Goal: Transaction & Acquisition: Purchase product/service

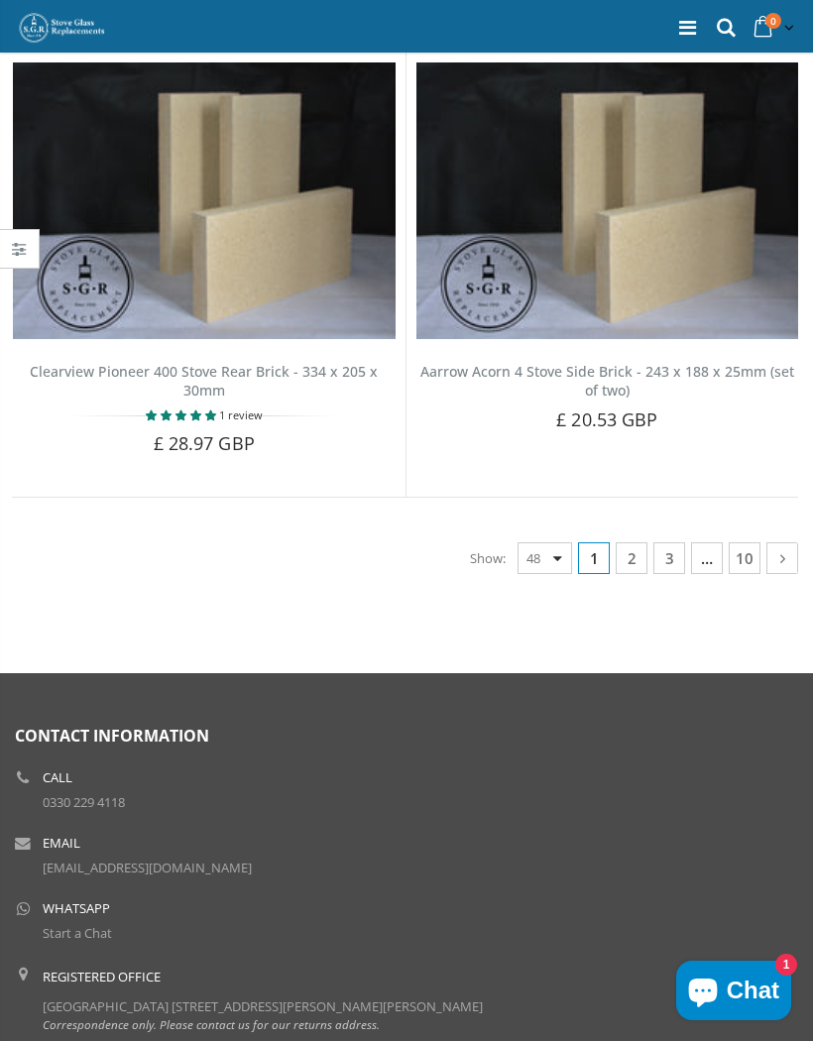
scroll to position [10812, 0]
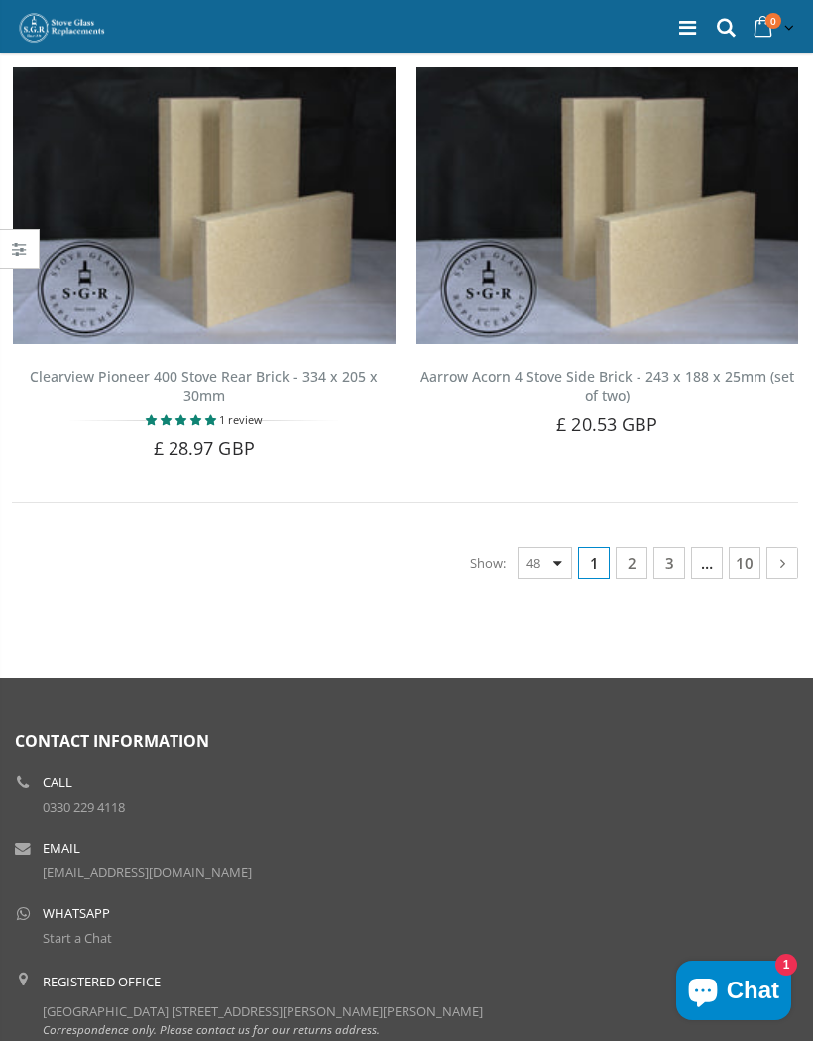
click at [745, 547] on link "10" at bounding box center [745, 563] width 32 height 32
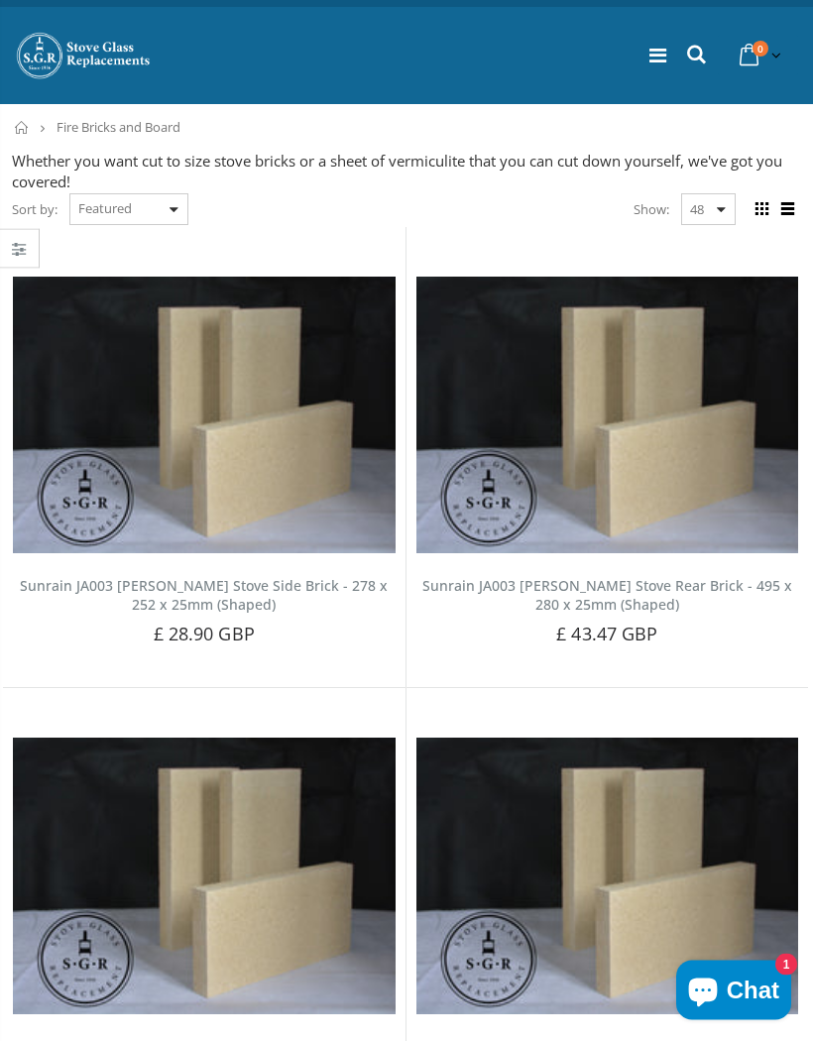
scroll to position [6, 0]
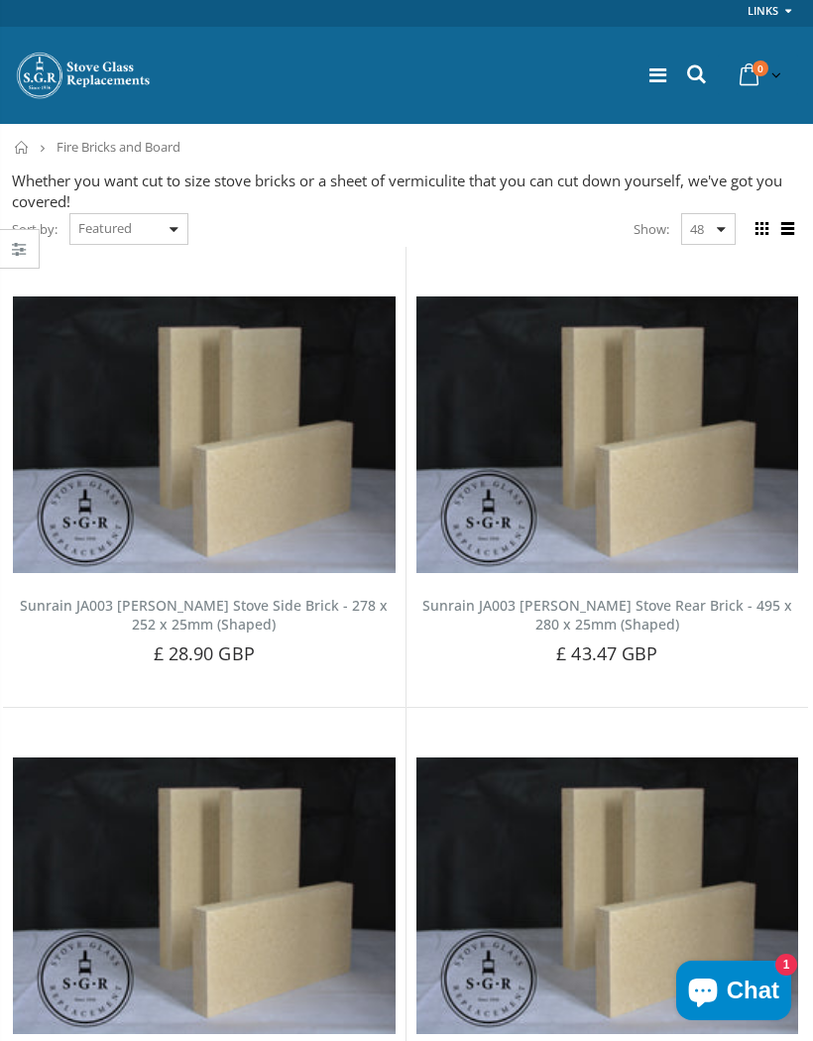
click at [695, 72] on icon at bounding box center [696, 74] width 27 height 26
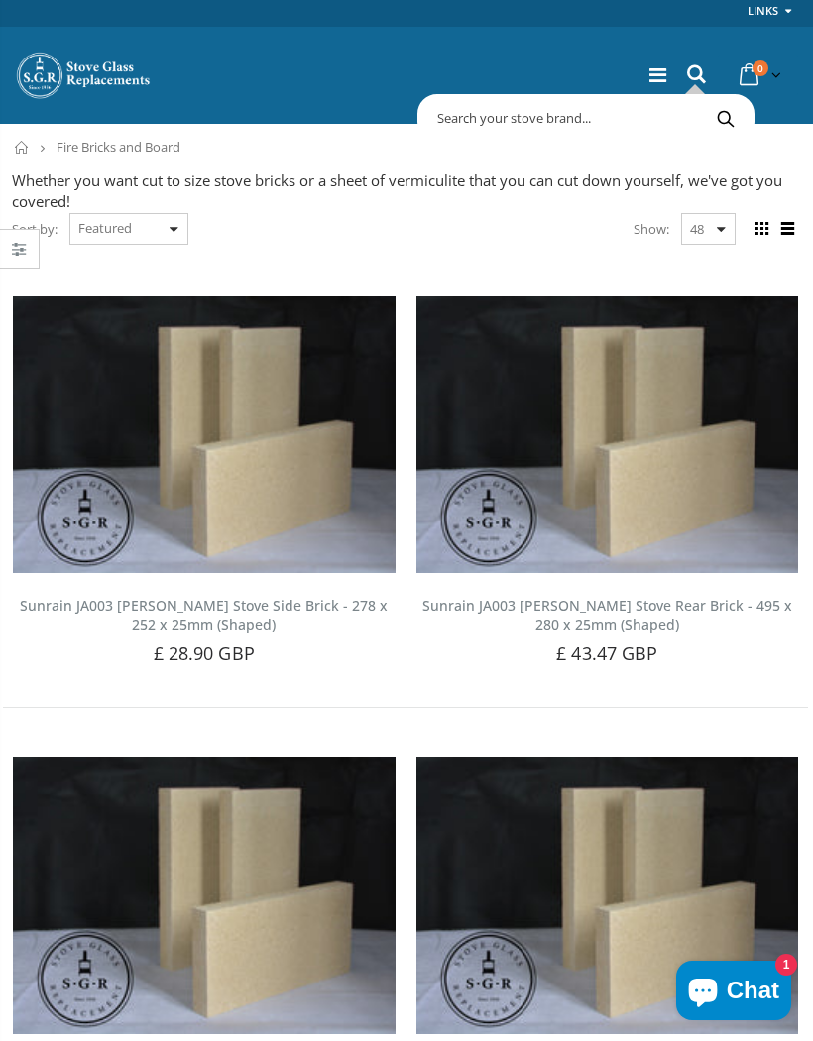
click at [496, 119] on input "text" at bounding box center [667, 118] width 491 height 38
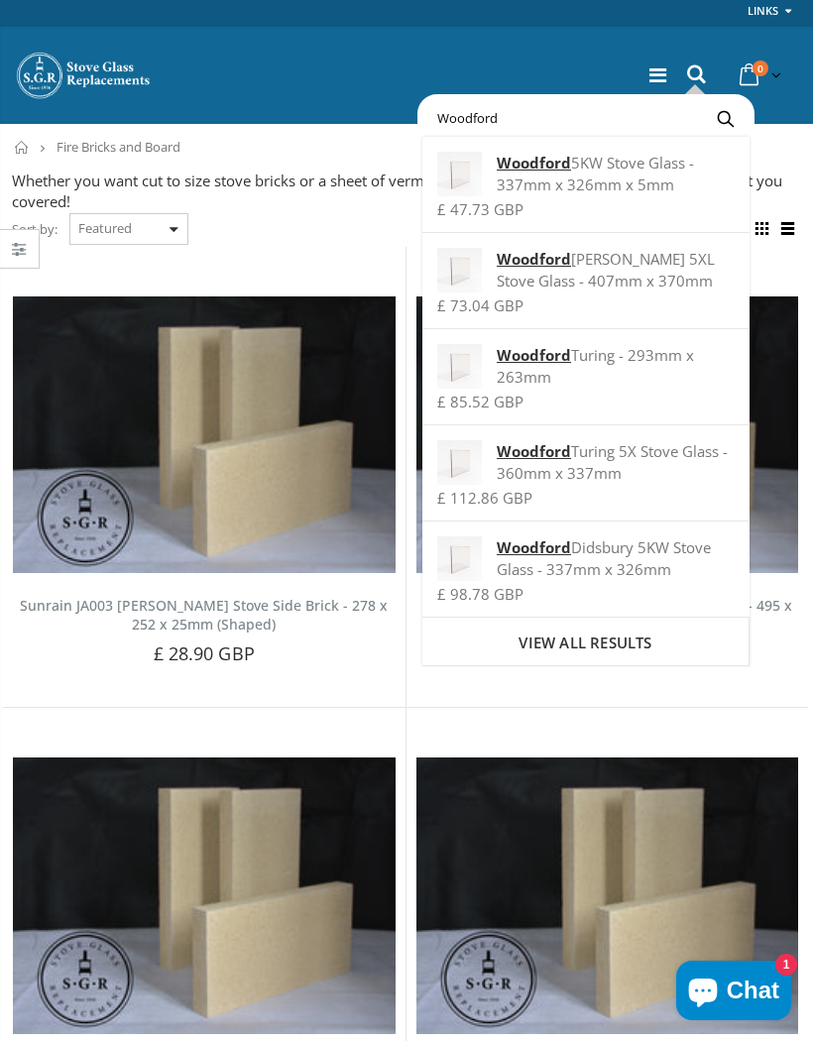
type input "Woodford"
click at [725, 118] on button "Search" at bounding box center [725, 118] width 45 height 38
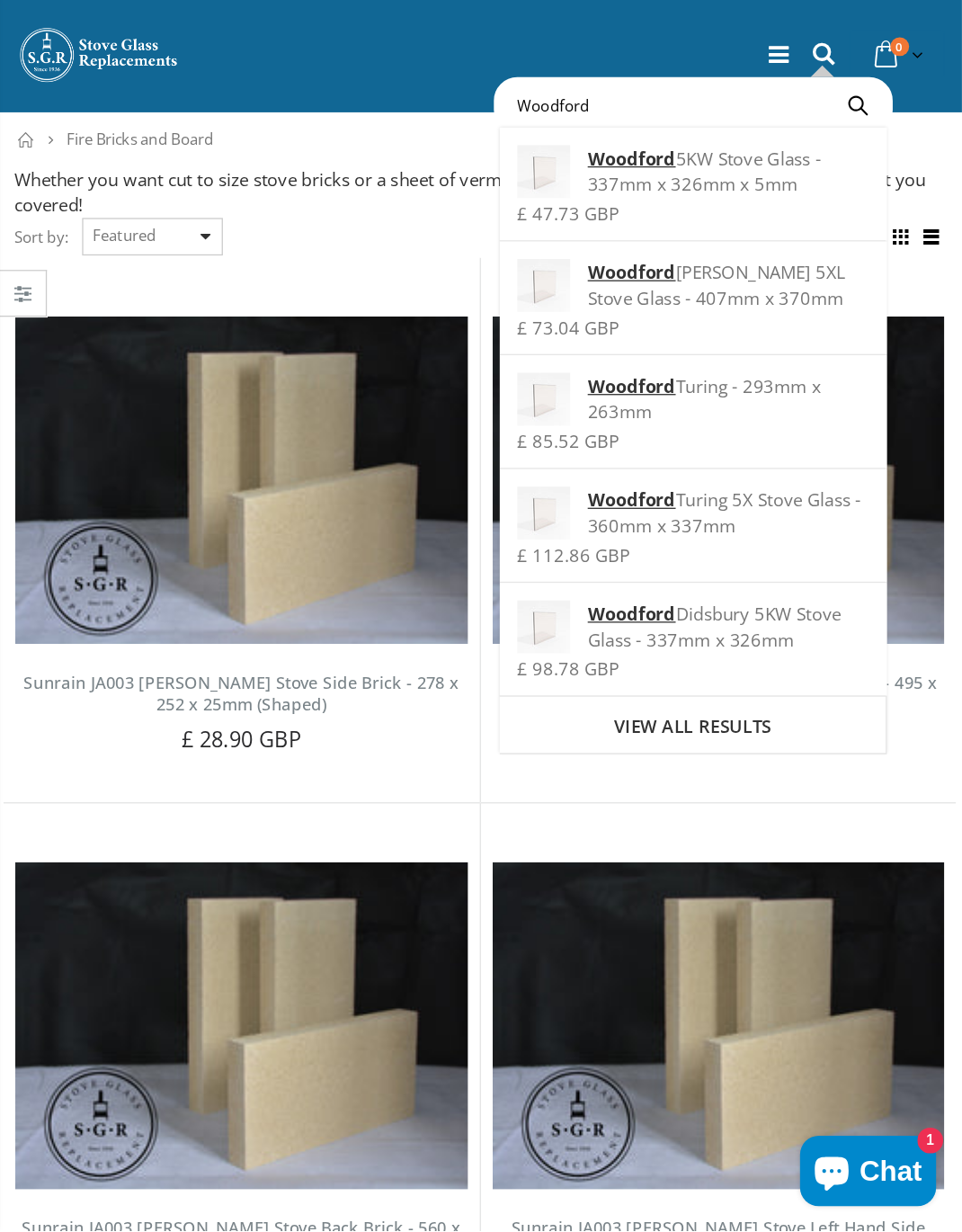
scroll to position [32, 0]
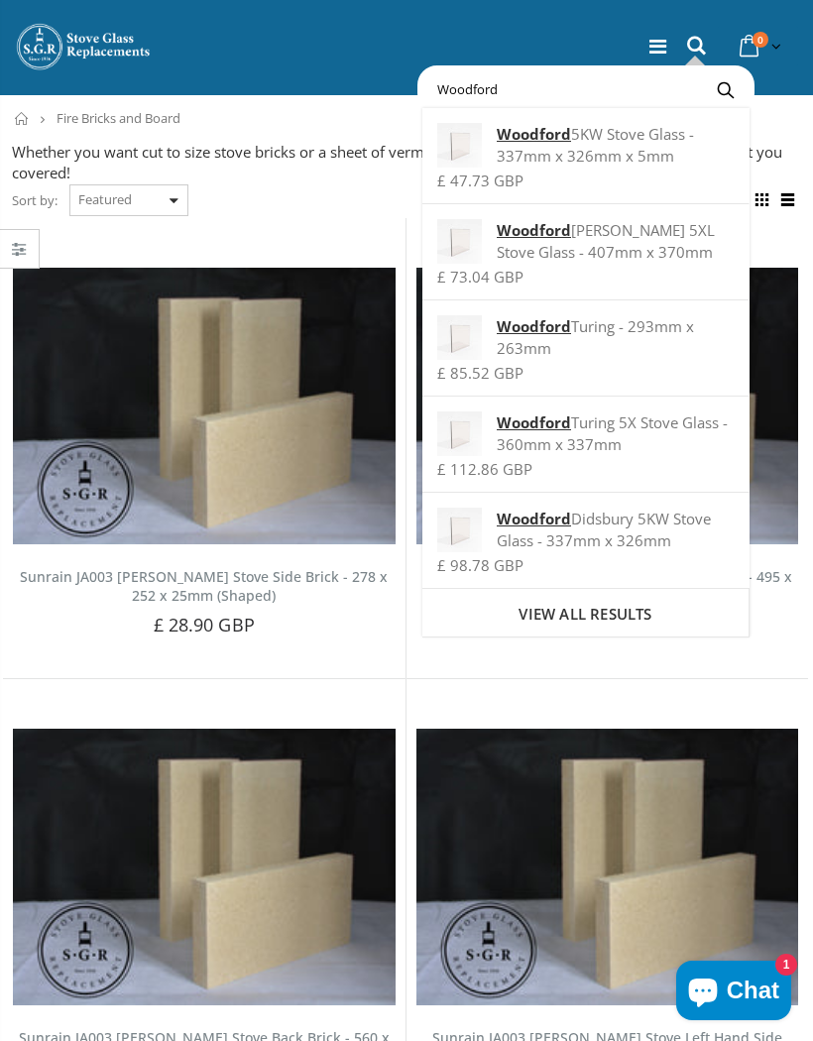
click at [662, 48] on icon at bounding box center [658, 47] width 17 height 20
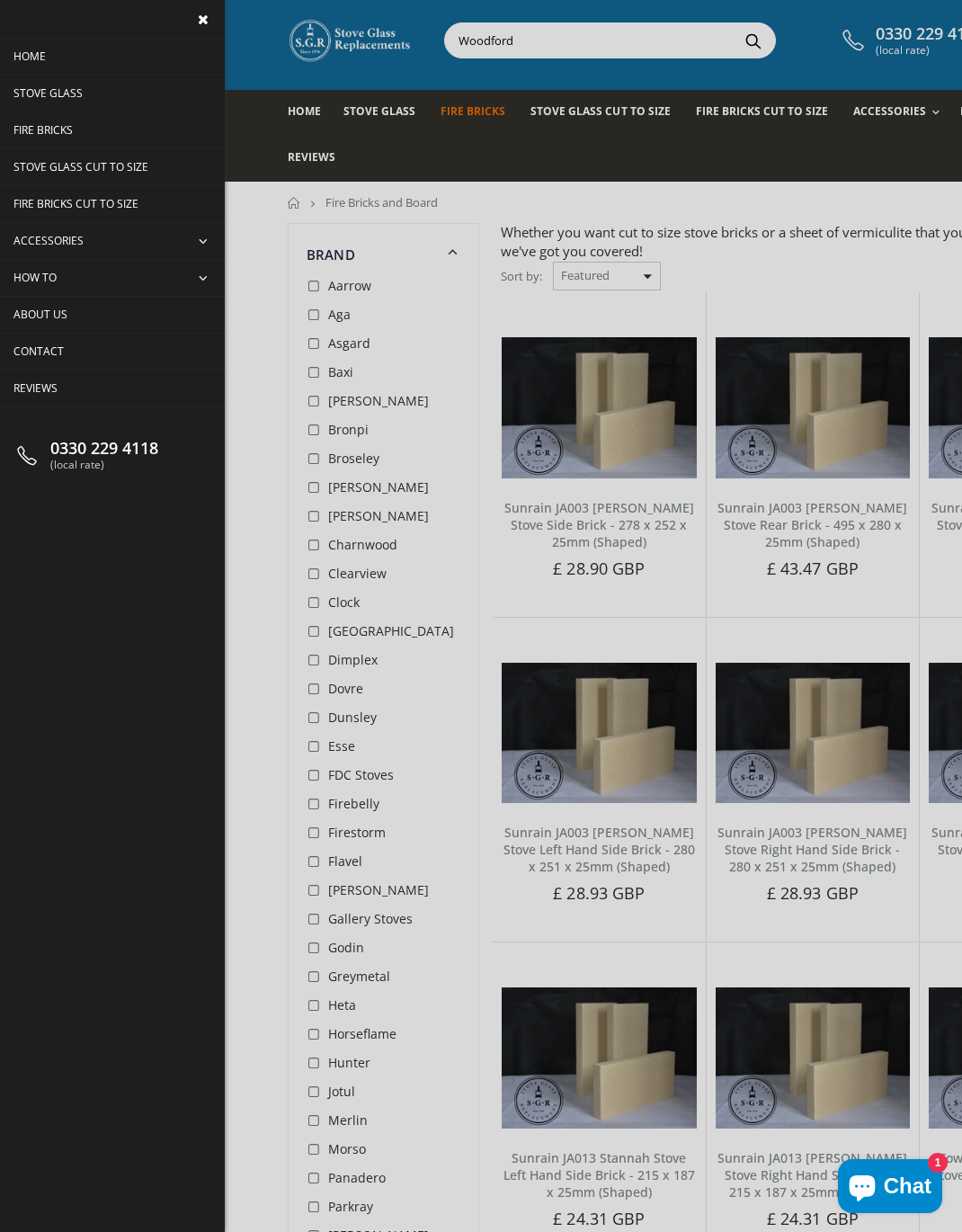
click at [73, 129] on span "Fire Bricks" at bounding box center [43, 130] width 59 height 15
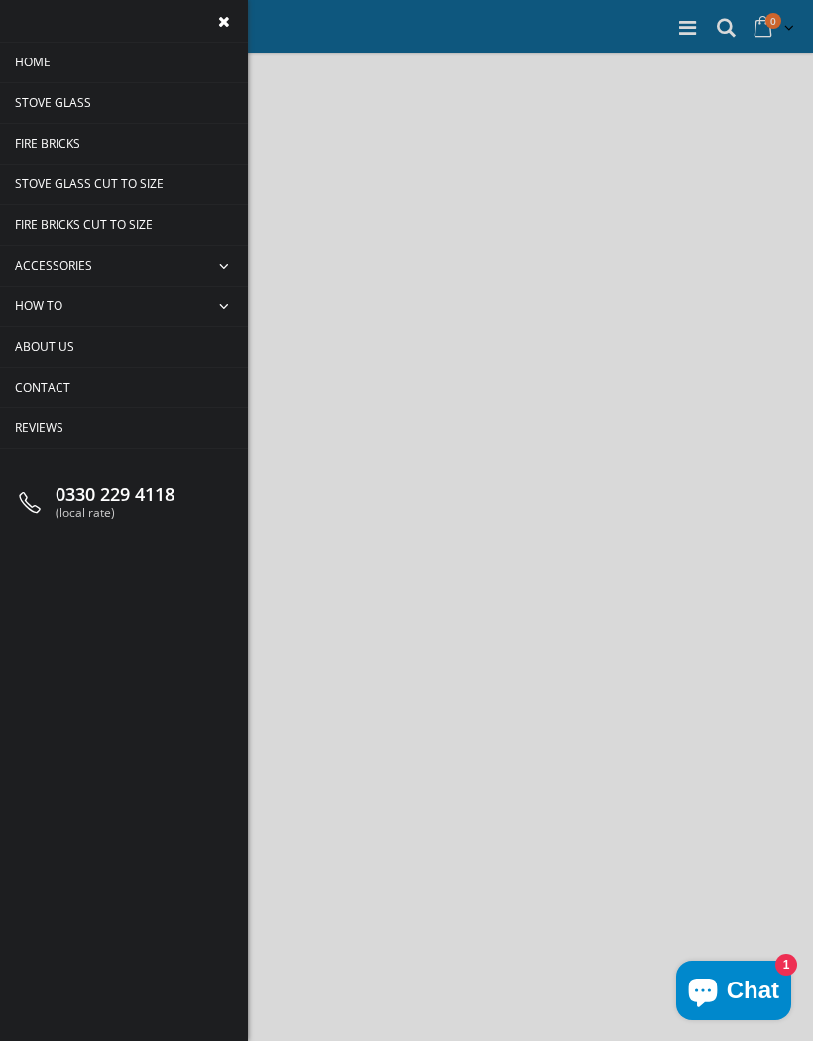
scroll to position [10898, 0]
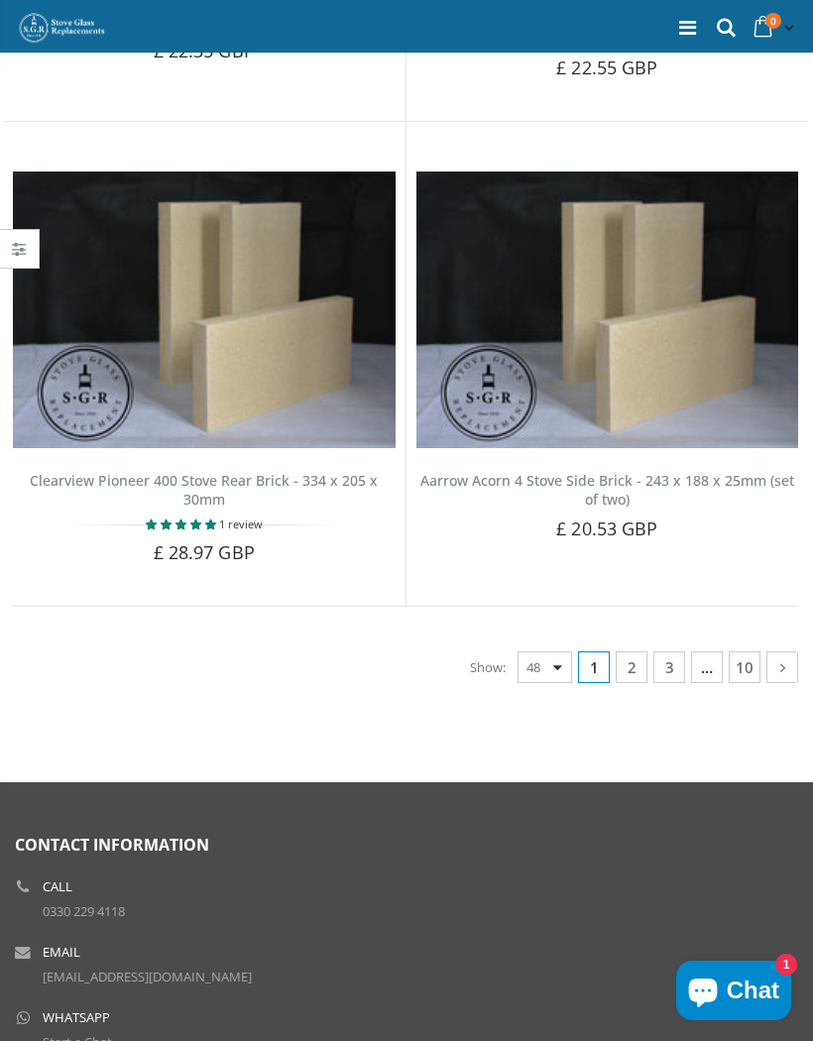
scroll to position [10706, 0]
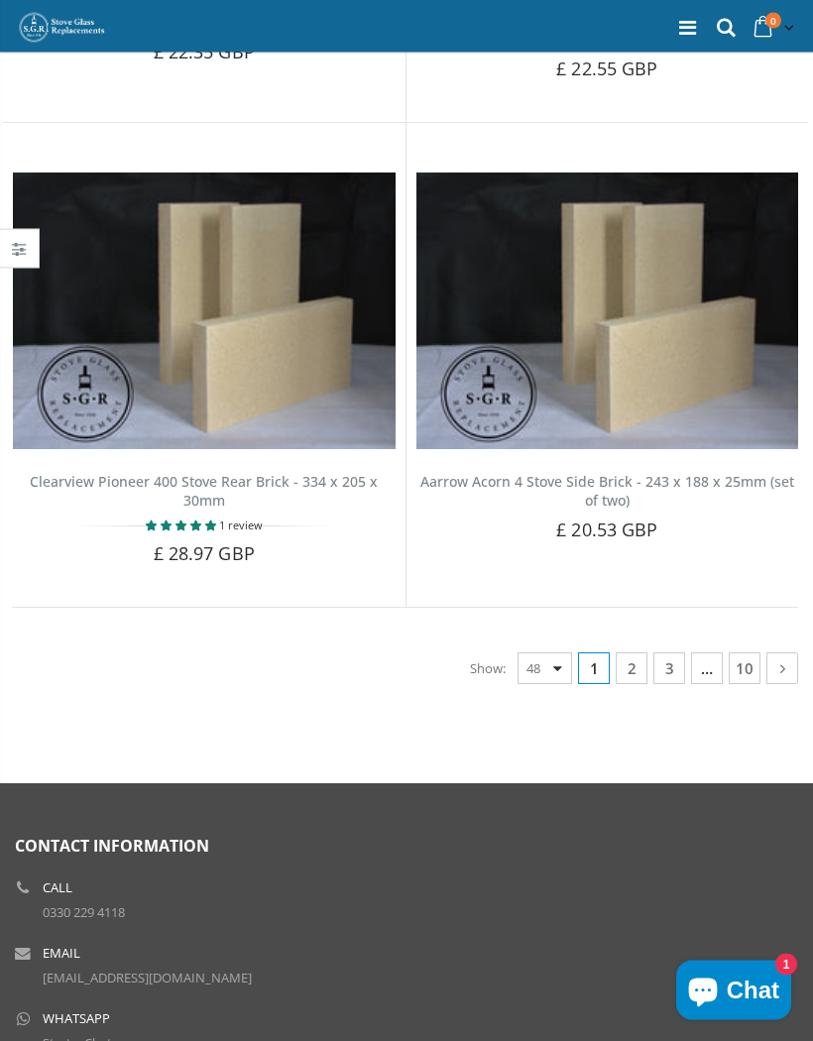
click at [747, 654] on link "10" at bounding box center [745, 670] width 32 height 32
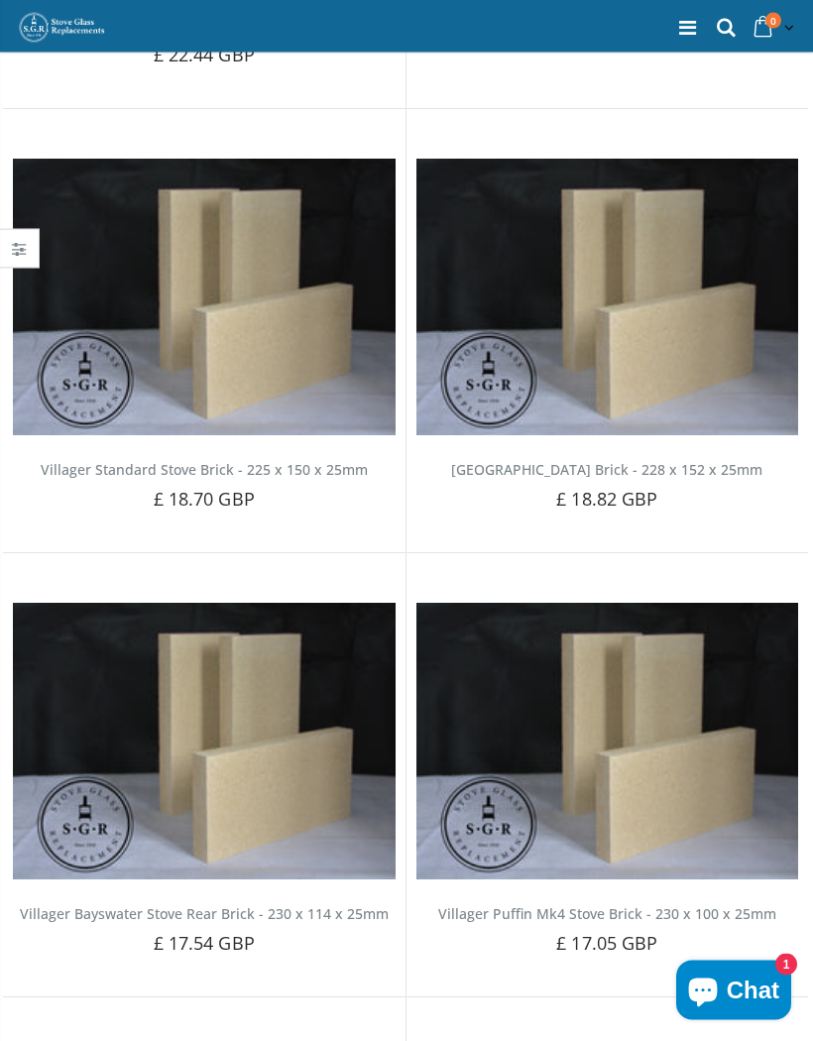
scroll to position [3372, 0]
click at [684, 26] on icon at bounding box center [687, 28] width 17 height 20
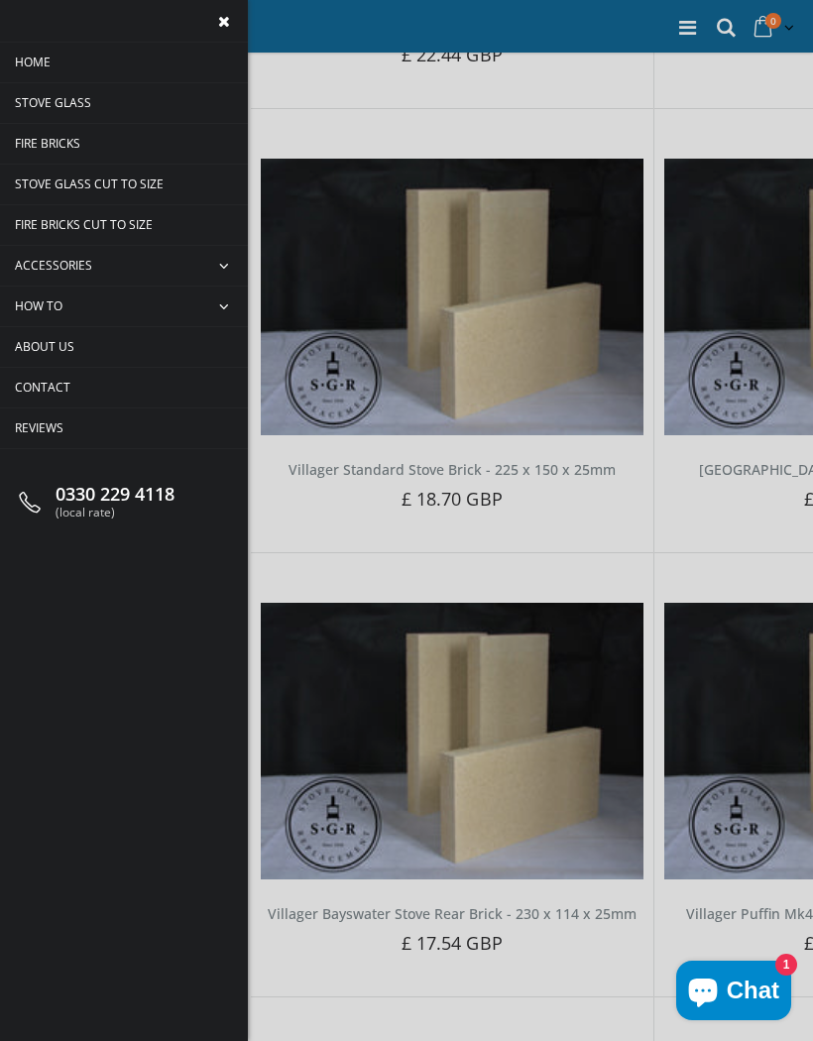
click at [137, 223] on span "Fire Bricks Cut To Size" at bounding box center [84, 224] width 138 height 17
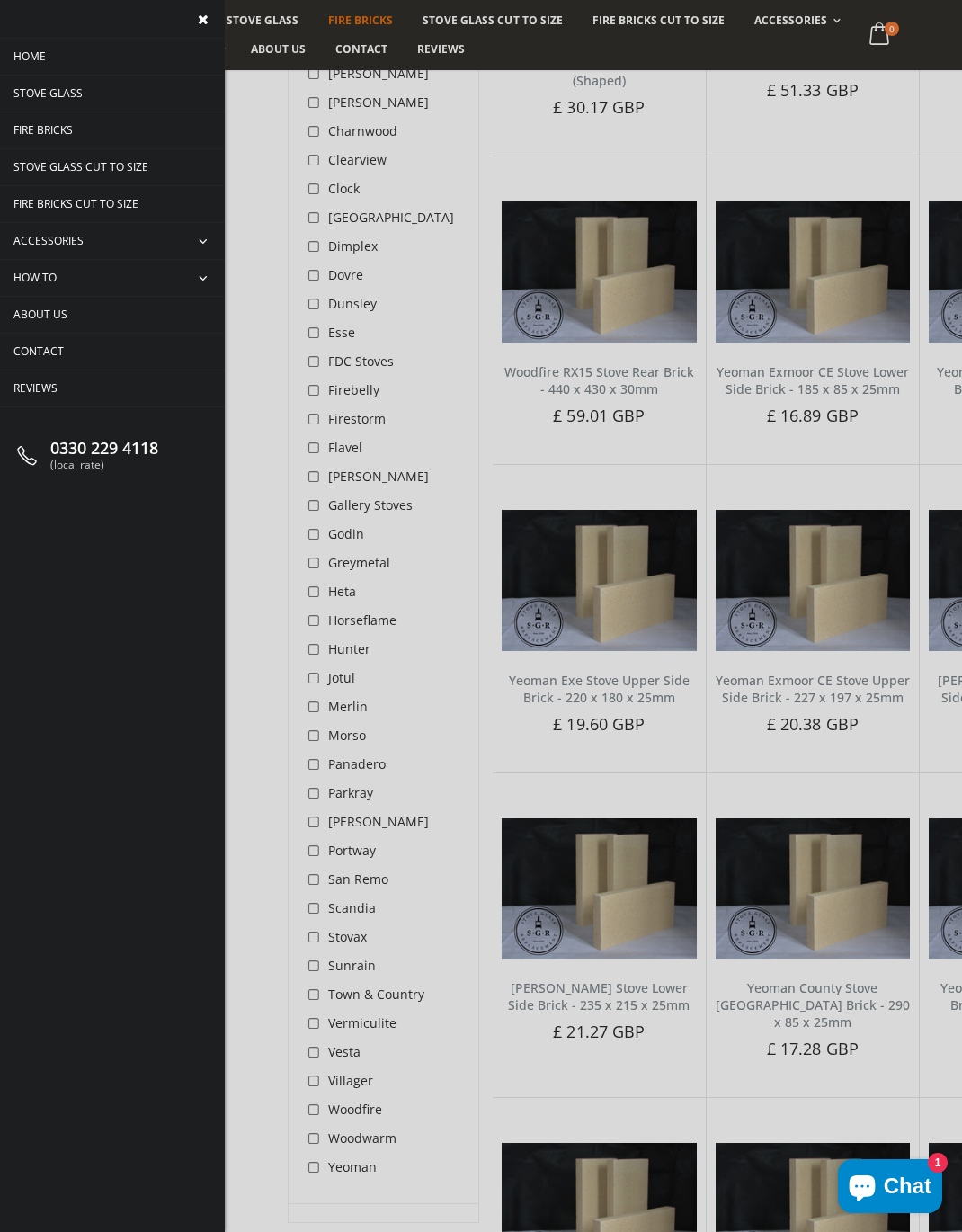
scroll to position [2752, 0]
click at [159, 715] on div "Home Stove Glass Fire Bricks Stove Glass Cut To Size Fire Bricks Cut To Size Ac…" at bounding box center [112, 616] width 225 height 1232
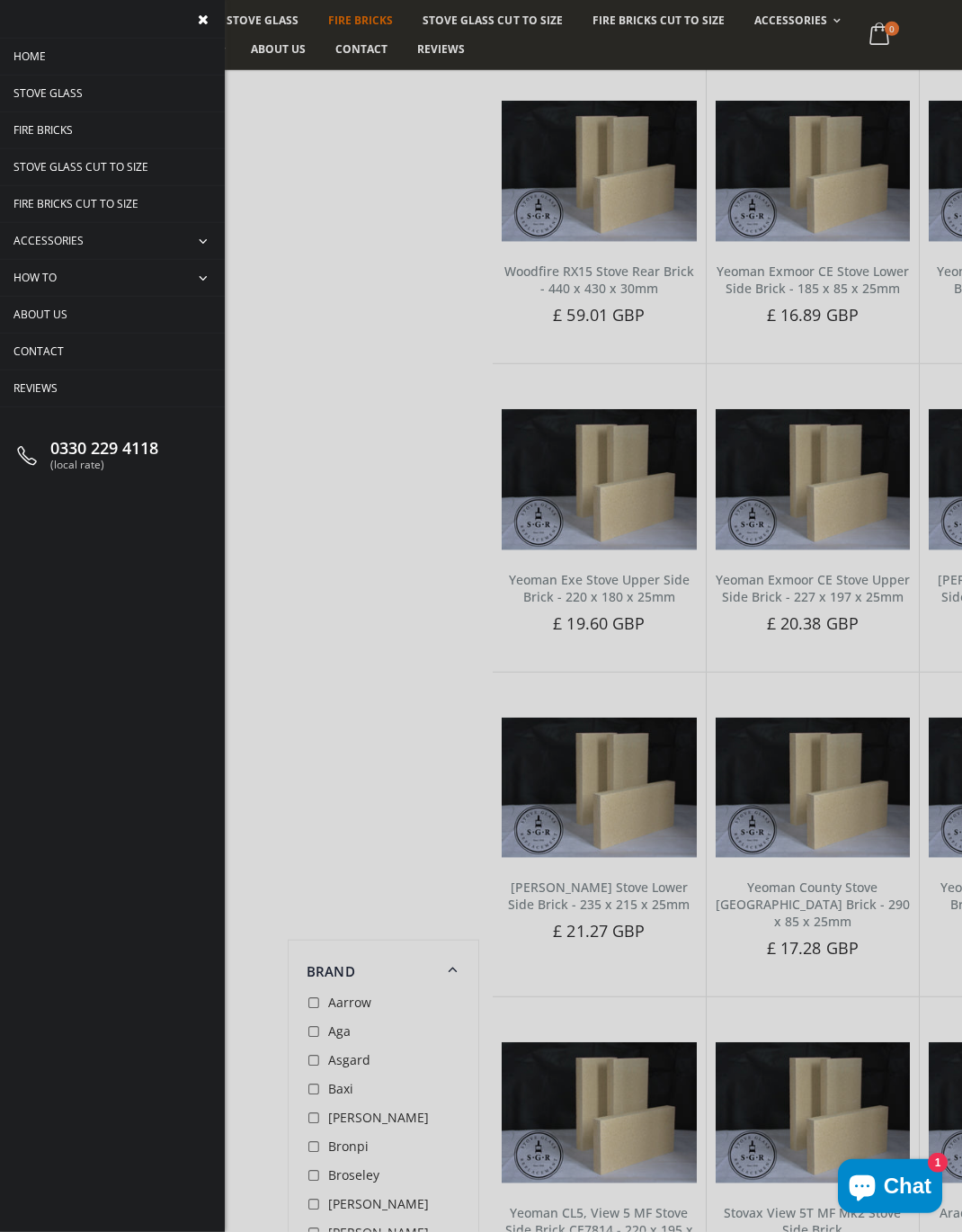
scroll to position [4543, 112]
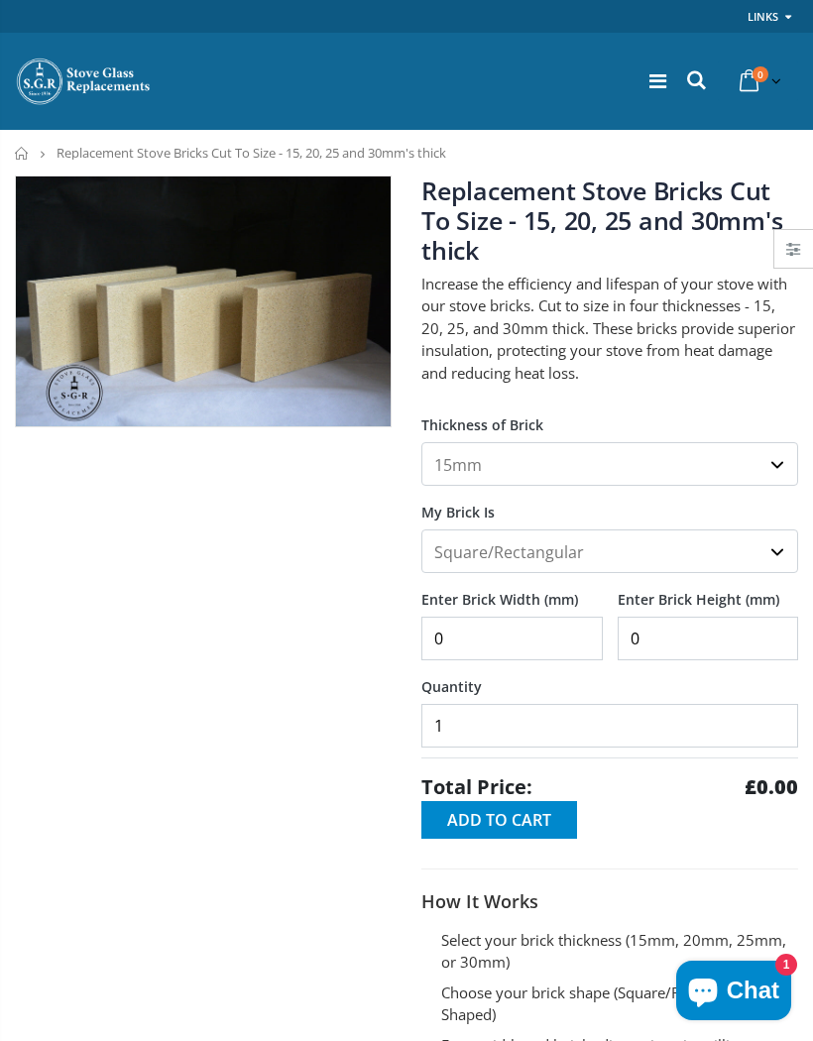
click at [768, 457] on select "15mm 20mm 25mm 30mm" at bounding box center [609, 464] width 377 height 44
select select "30mm"
click at [778, 546] on select "Square/Rectangular Shaped (+£8)" at bounding box center [609, 552] width 377 height 44
select select "shaped"
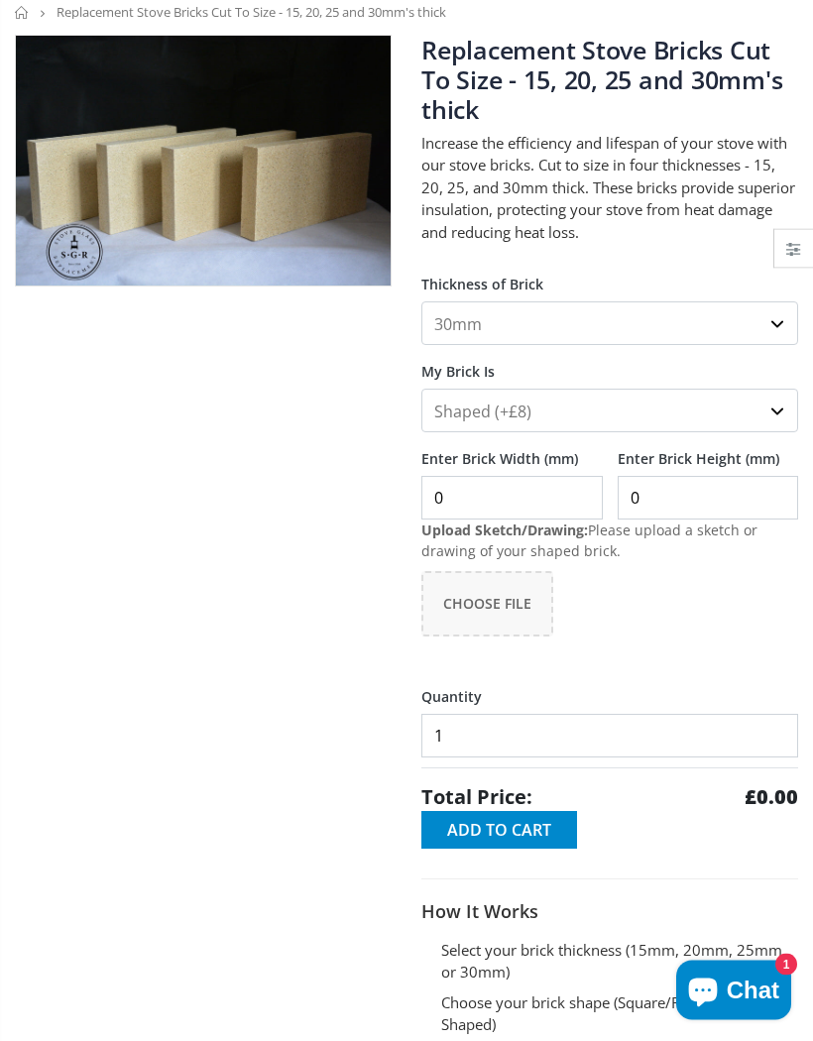
scroll to position [141, 0]
click at [499, 595] on span "Choose File" at bounding box center [487, 603] width 88 height 19
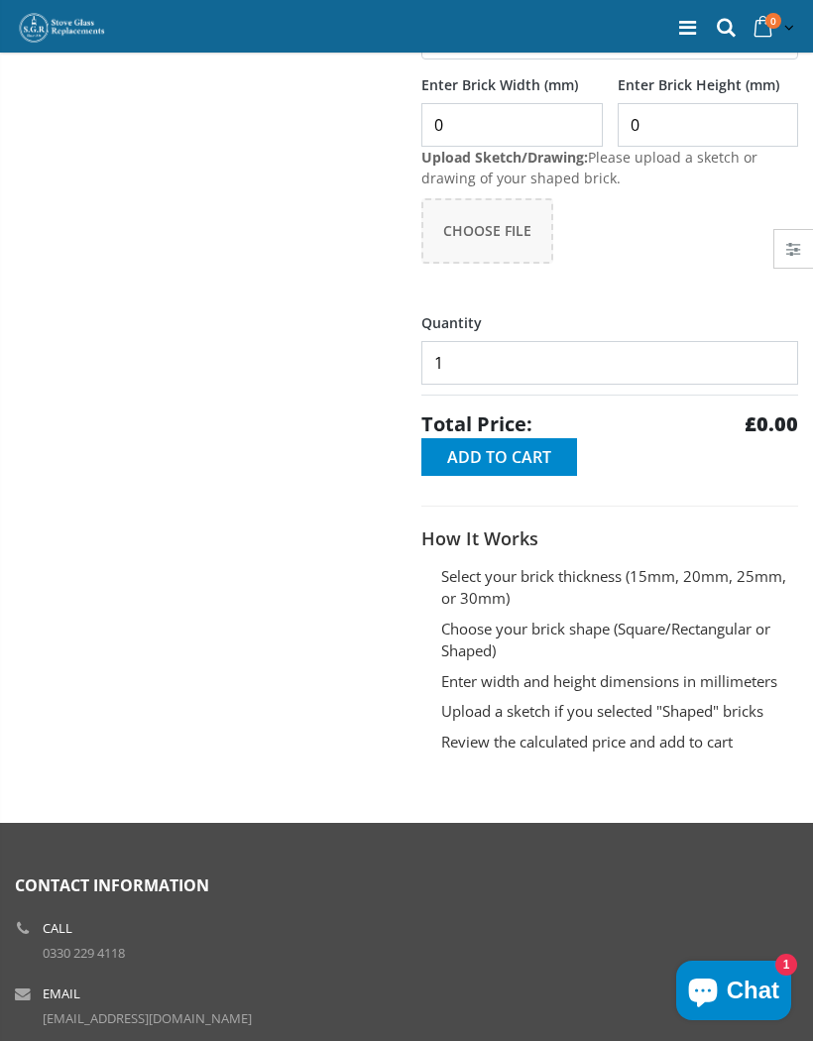
scroll to position [0, 0]
